Goal: Transaction & Acquisition: Download file/media

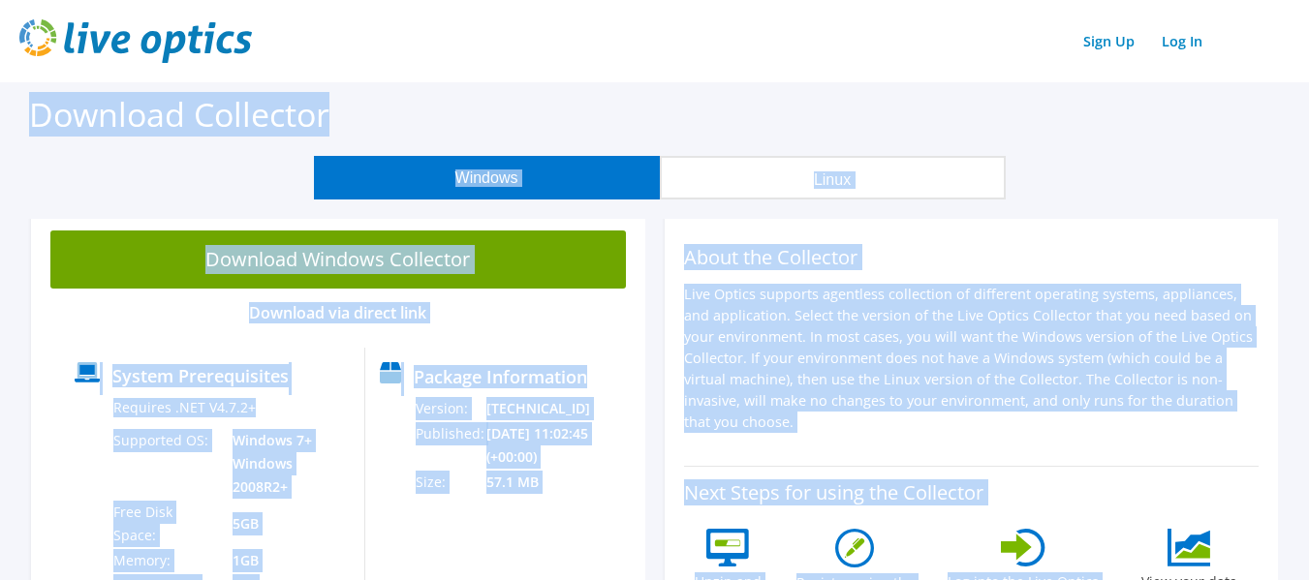
drag, startPoint x: 14, startPoint y: 115, endPoint x: 1131, endPoint y: 444, distance: 1165.1
click at [1118, 418] on div "About the Collector Live Optics supports agentless collection of different oper…" at bounding box center [971, 339] width 575 height 216
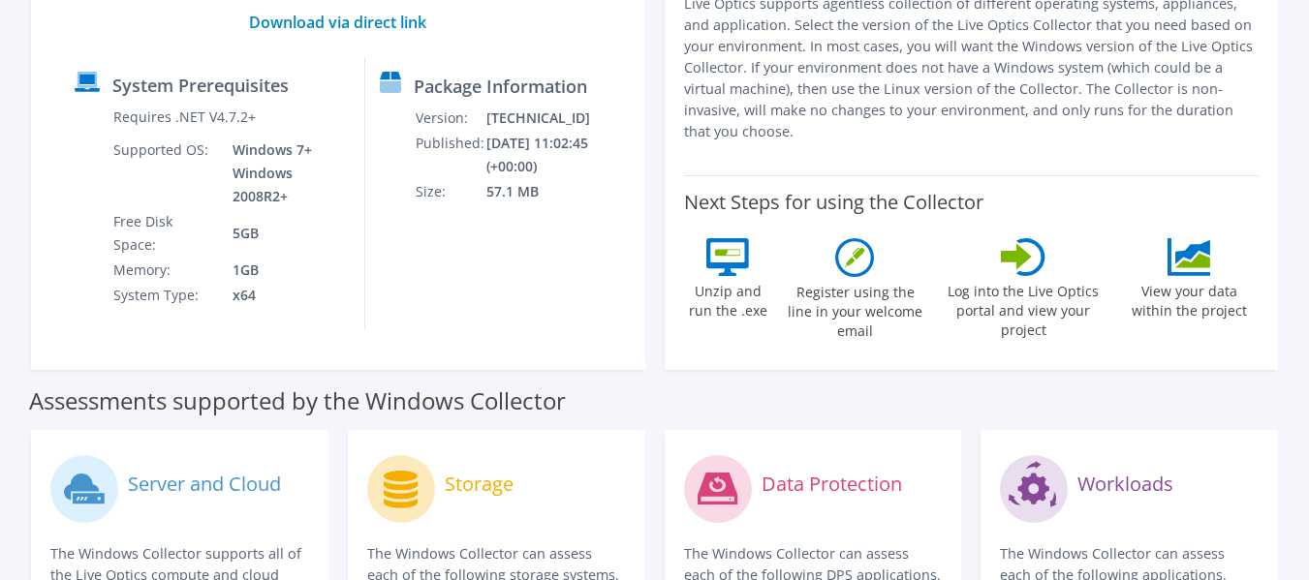
scroll to position [194, 0]
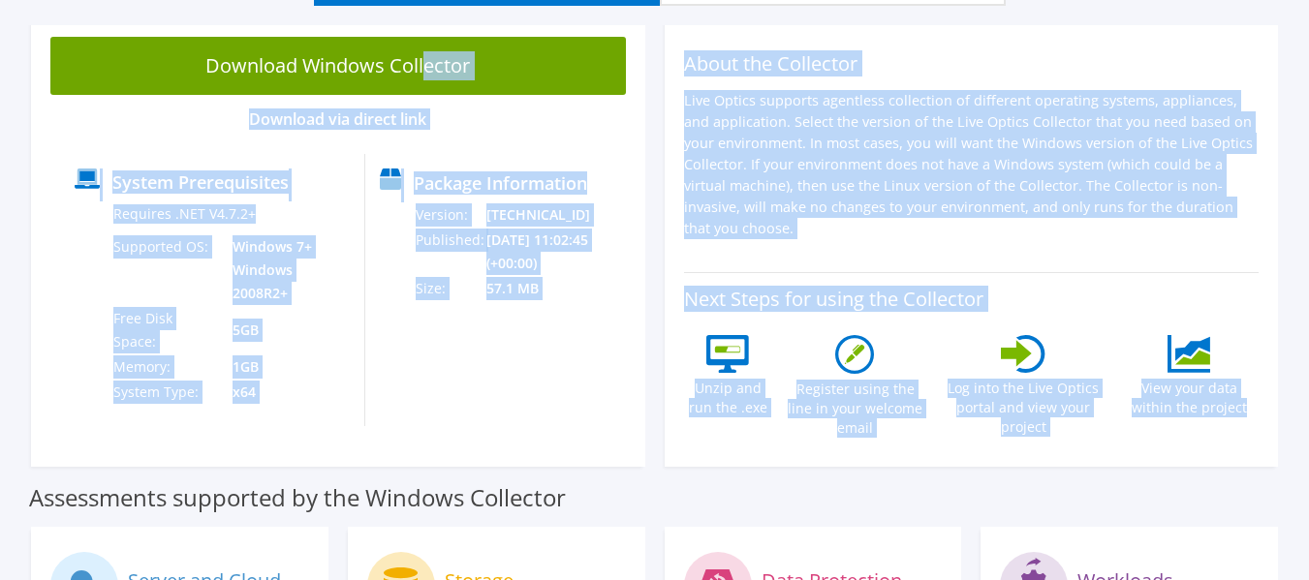
drag, startPoint x: 25, startPoint y: 42, endPoint x: 1260, endPoint y: 429, distance: 1294.5
click at [1260, 429] on div "Download Windows Collector Download via direct link System Prerequisites Requir…" at bounding box center [654, 246] width 1266 height 459
click at [1261, 429] on div "About the Collector Live Optics supports agentless collection of different oper…" at bounding box center [972, 241] width 614 height 449
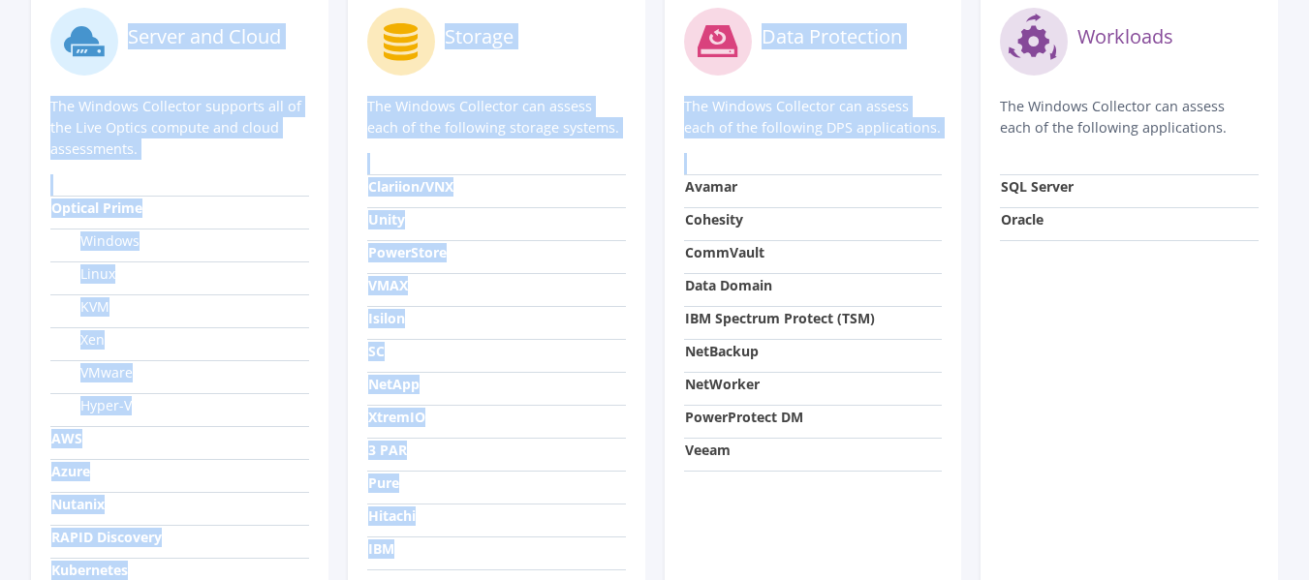
scroll to position [906, 0]
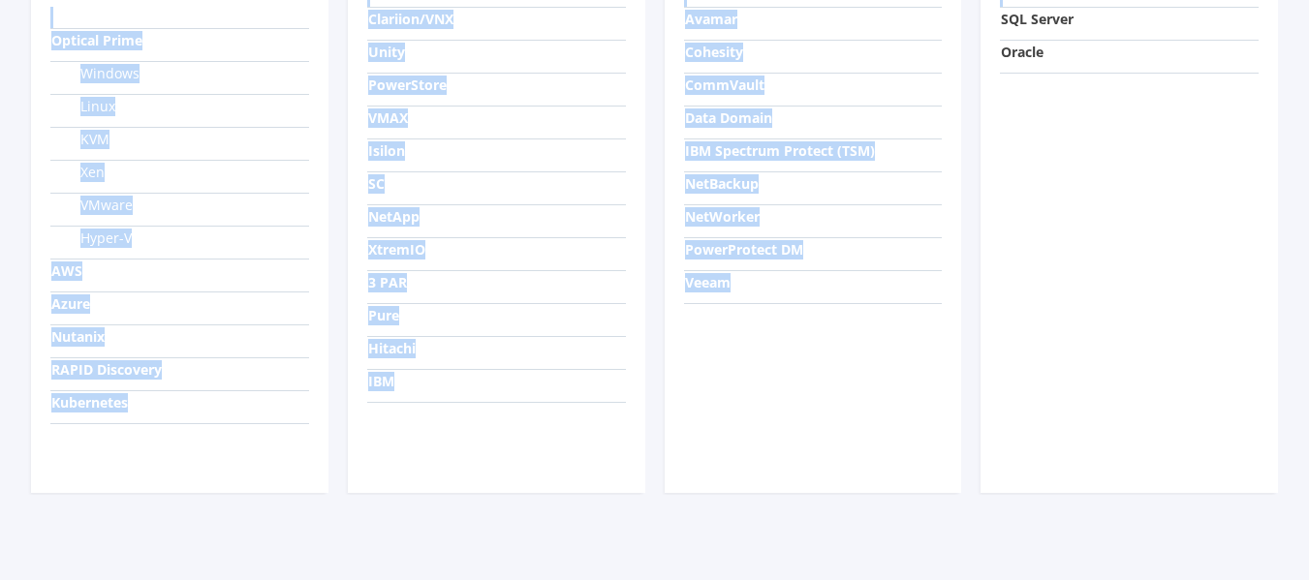
drag, startPoint x: 0, startPoint y: 23, endPoint x: 1276, endPoint y: 420, distance: 1336.2
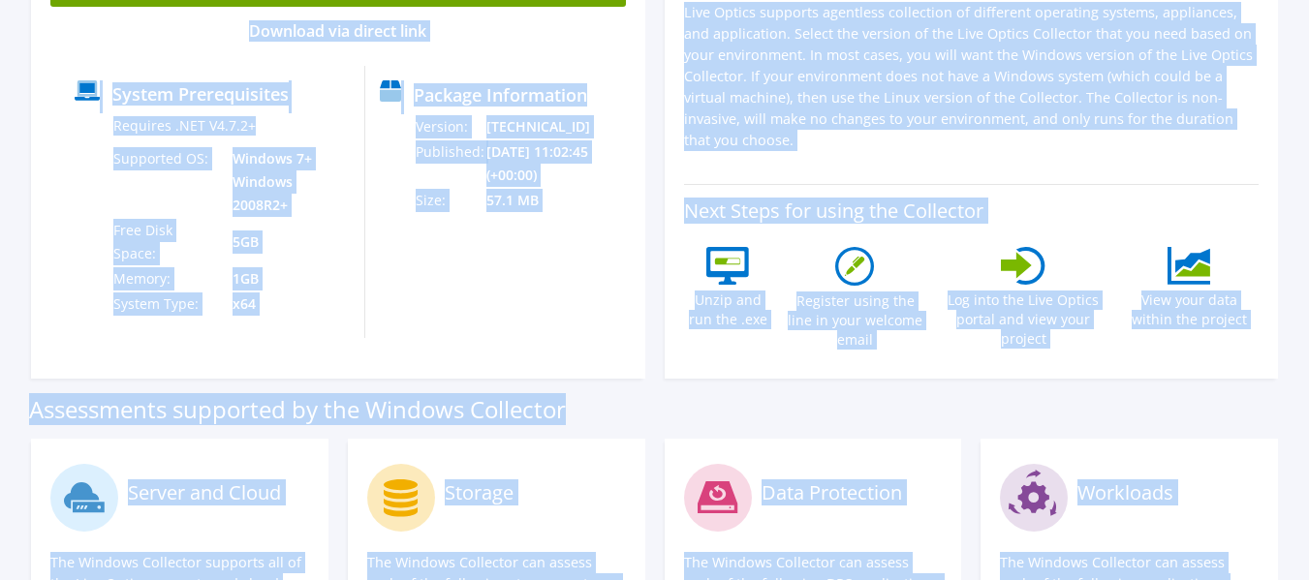
scroll to position [0, 0]
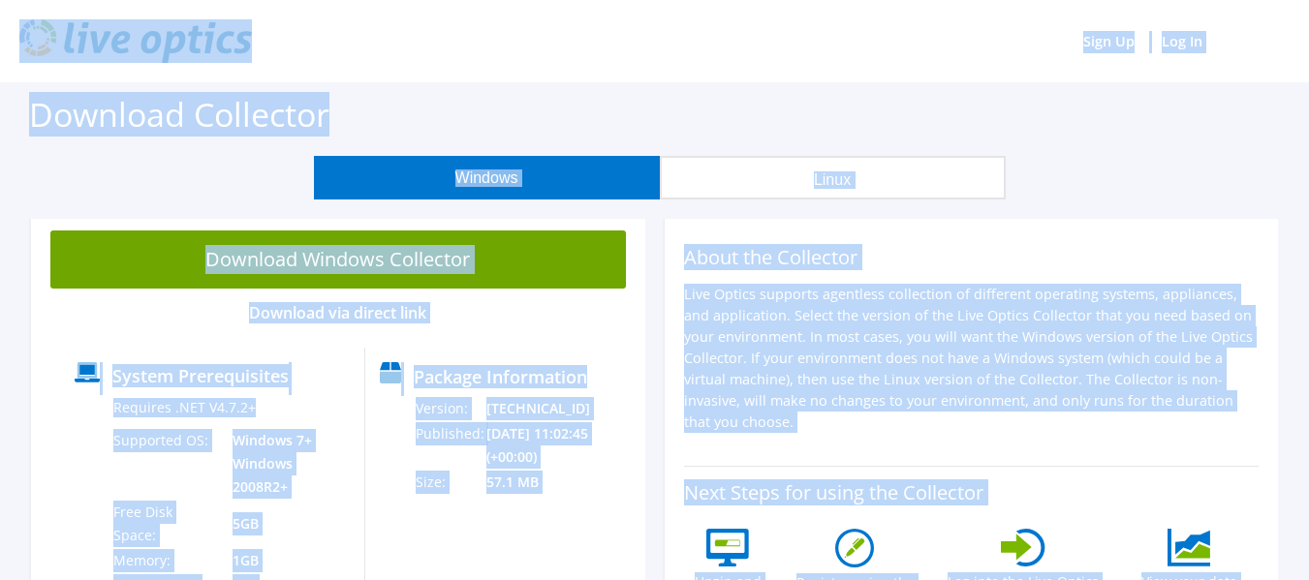
click at [661, 236] on div "About the Collector Live Optics supports agentless collection of different oper…" at bounding box center [972, 435] width 634 height 449
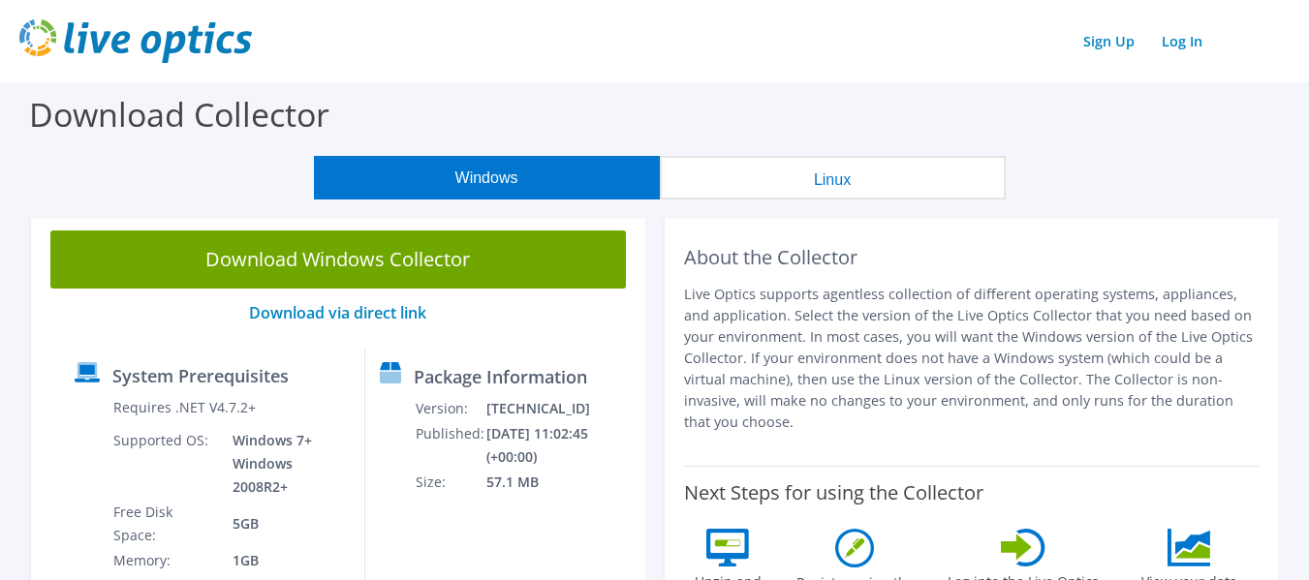
drag, startPoint x: 683, startPoint y: 260, endPoint x: 1254, endPoint y: 423, distance: 593.6
click at [1254, 423] on div "About the Collector Live Optics supports agentless collection of different oper…" at bounding box center [971, 339] width 575 height 216
click at [1275, 391] on div "About the Collector Live Optics supports agentless collection of different oper…" at bounding box center [972, 435] width 614 height 449
click at [1273, 391] on div "About the Collector Live Optics supports agentless collection of different oper…" at bounding box center [972, 435] width 614 height 449
drag, startPoint x: 677, startPoint y: 247, endPoint x: 1253, endPoint y: 415, distance: 599.3
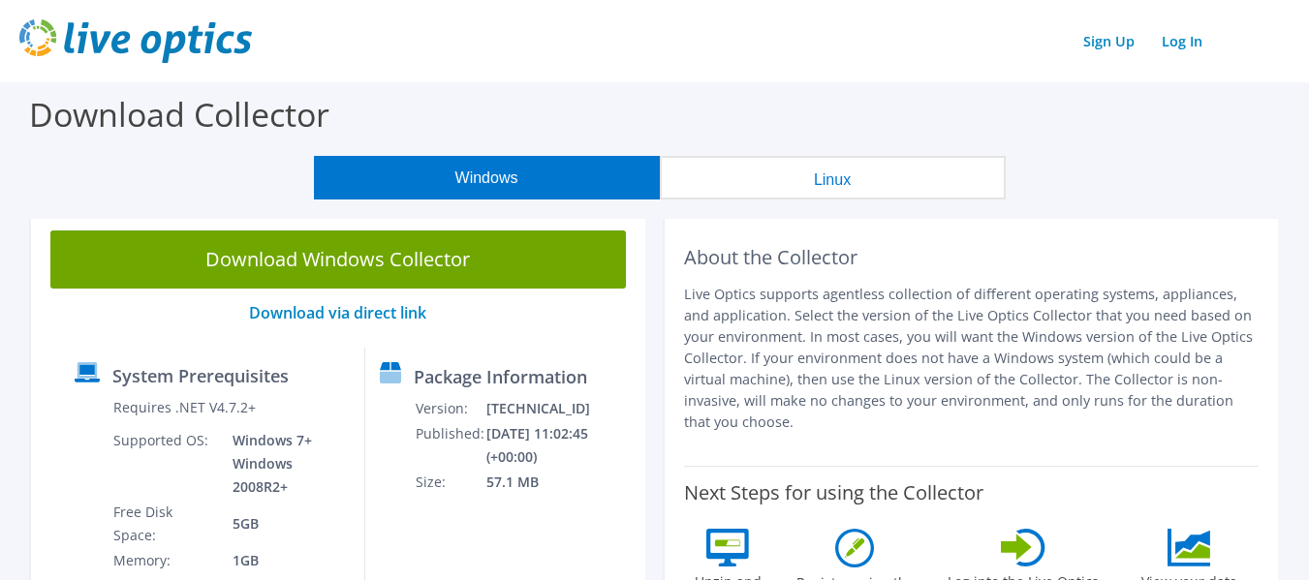
click at [1253, 415] on div "About the Collector Live Optics supports agentless collection of different oper…" at bounding box center [972, 435] width 614 height 449
click at [1215, 385] on p "Live Optics supports agentless collection of different operating systems, appli…" at bounding box center [971, 358] width 575 height 149
drag, startPoint x: 1259, startPoint y: 404, endPoint x: 680, endPoint y: 243, distance: 601.2
click at [680, 243] on div "About the Collector Live Optics supports agentless collection of different oper…" at bounding box center [972, 435] width 614 height 449
click at [701, 335] on p "Live Optics supports agentless collection of different operating systems, appli…" at bounding box center [971, 358] width 575 height 149
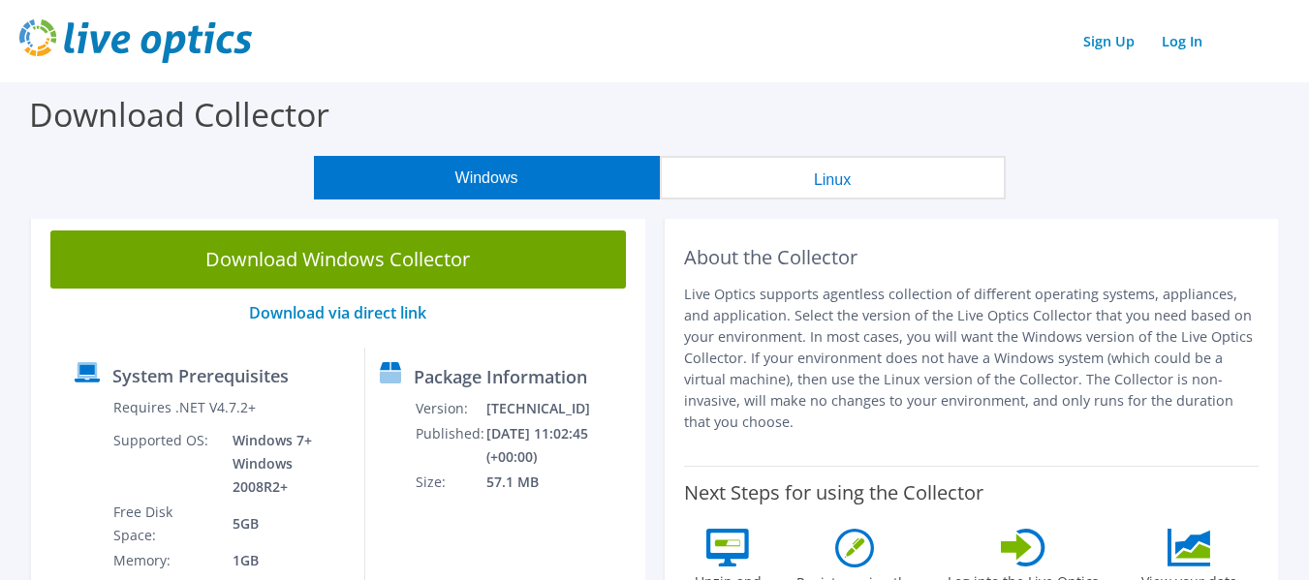
drag, startPoint x: 1269, startPoint y: 415, endPoint x: 684, endPoint y: 255, distance: 606.5
click at [684, 255] on div "About the Collector Live Optics supports agentless collection of different oper…" at bounding box center [972, 435] width 634 height 449
click at [684, 255] on h2 "About the Collector" at bounding box center [971, 257] width 575 height 23
drag, startPoint x: 684, startPoint y: 255, endPoint x: 1334, endPoint y: 422, distance: 671.3
click at [1308, 422] on html "Sign Up Log In Download Collector Windows Linux Download Windows Collector Down…" at bounding box center [654, 290] width 1309 height 580
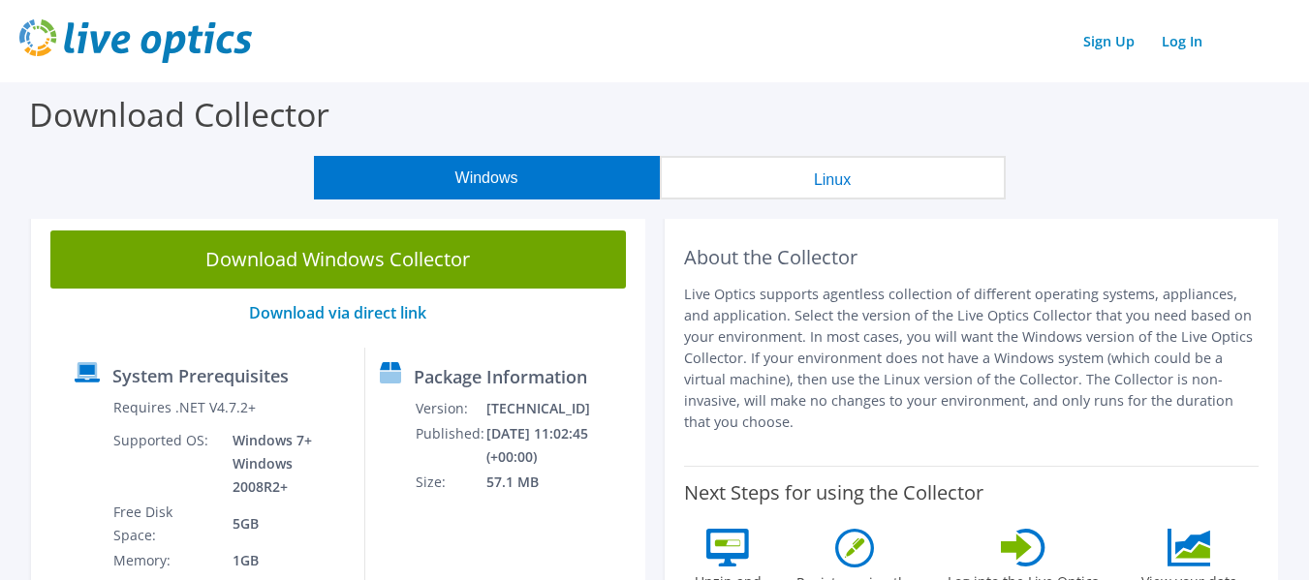
click at [848, 361] on p "Live Optics supports agentless collection of different operating systems, appli…" at bounding box center [971, 358] width 575 height 149
drag, startPoint x: 682, startPoint y: 254, endPoint x: 1253, endPoint y: 415, distance: 592.8
click at [1253, 415] on div "About the Collector Live Optics supports agentless collection of different oper…" at bounding box center [972, 435] width 614 height 449
click at [958, 356] on p "Live Optics supports agentless collection of different operating systems, appli…" at bounding box center [971, 358] width 575 height 149
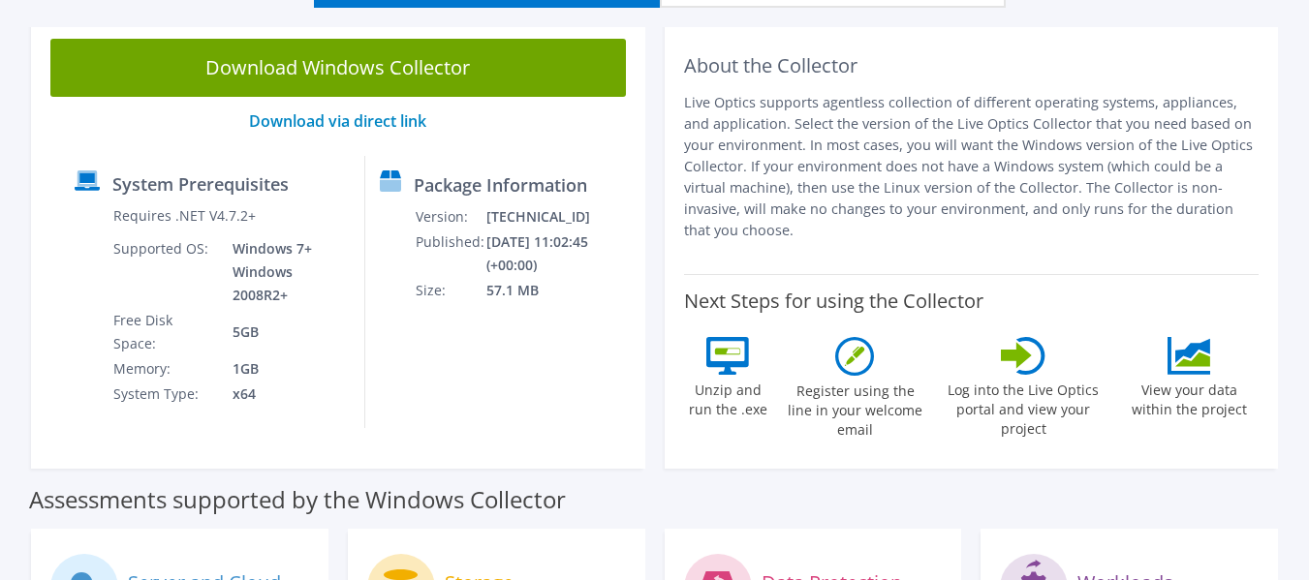
scroll to position [194, 0]
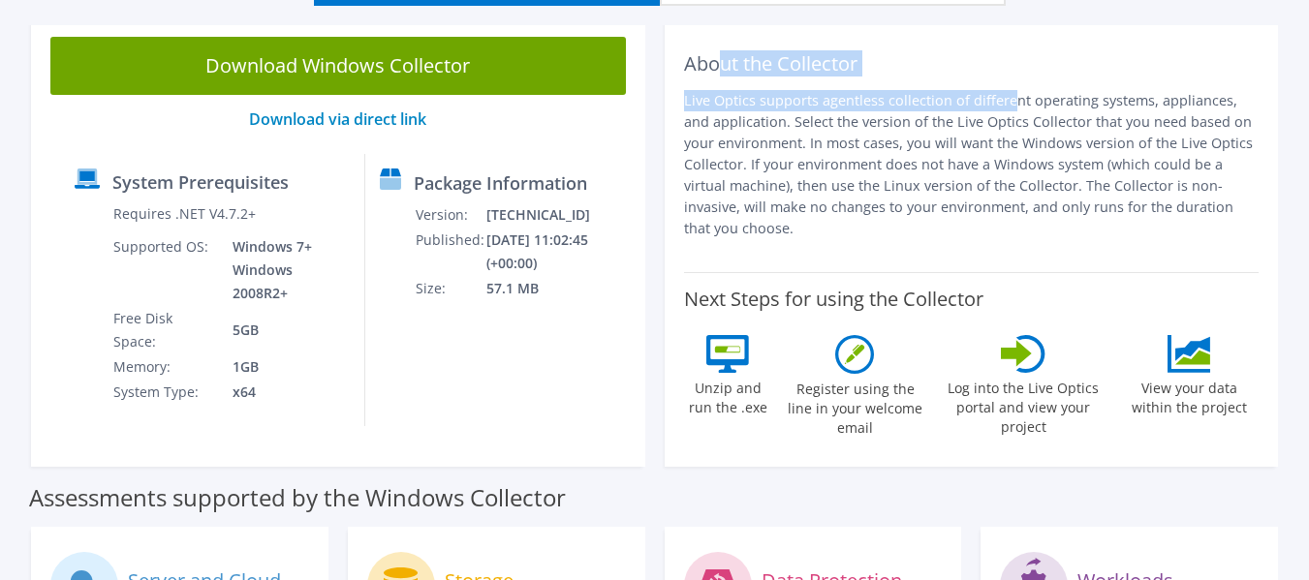
drag, startPoint x: 714, startPoint y: 66, endPoint x: 859, endPoint y: 81, distance: 146.1
click at [859, 78] on div "About the Collector Live Optics supports agentless collection of different oper…" at bounding box center [971, 145] width 575 height 216
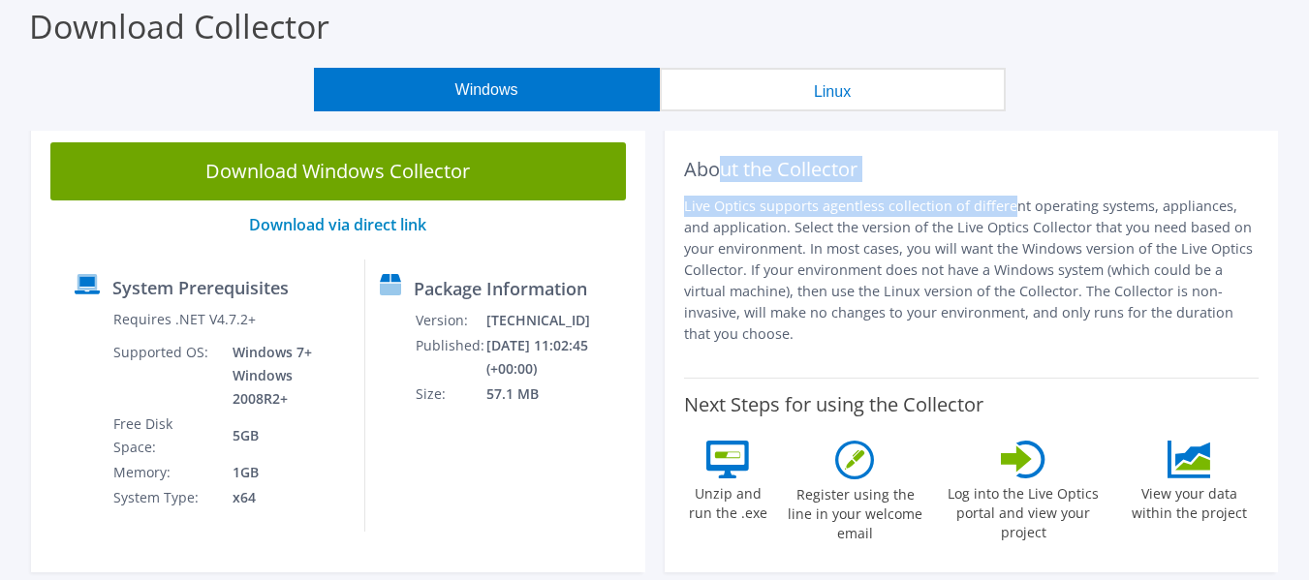
scroll to position [0, 0]
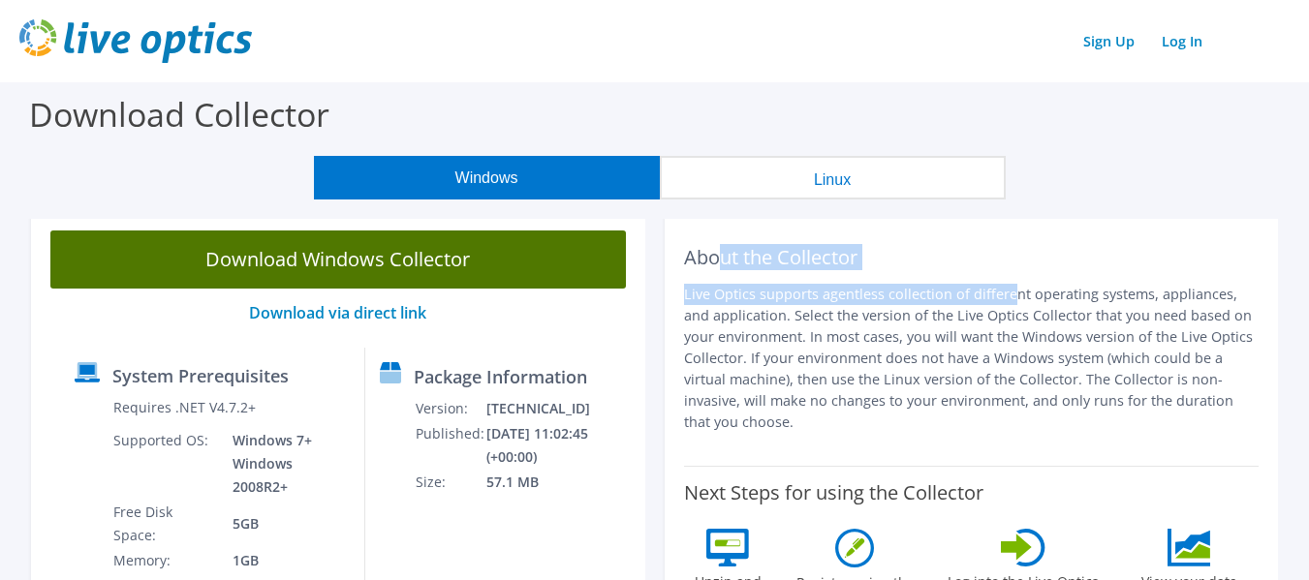
click at [382, 265] on link "Download Windows Collector" at bounding box center [337, 260] width 575 height 58
